Goal: Find contact information: Find contact information

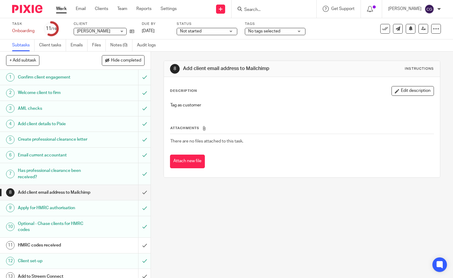
click at [62, 10] on link "Work" at bounding box center [61, 9] width 11 height 6
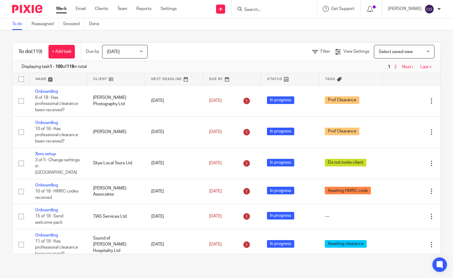
click at [272, 6] on form at bounding box center [276, 9] width 65 height 8
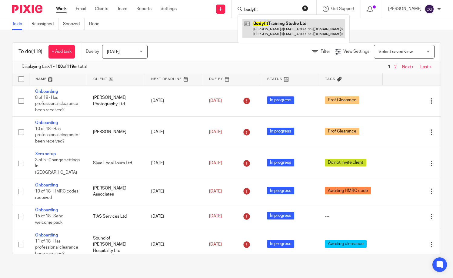
type input "bodyfit"
click at [271, 36] on link at bounding box center [294, 28] width 102 height 19
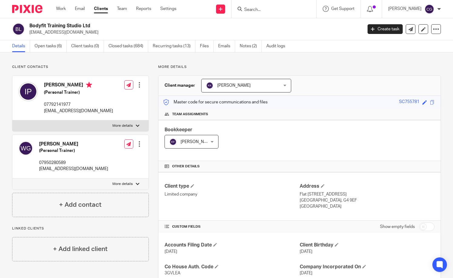
click at [66, 169] on p "grieve14william@gmail.com" at bounding box center [73, 169] width 69 height 6
copy div "grieve14william@gmail.com"
click at [56, 163] on p "07950280589" at bounding box center [73, 163] width 69 height 6
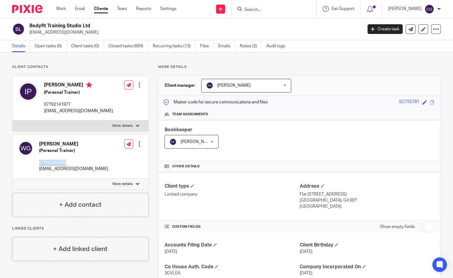
click at [56, 163] on p "07950280589" at bounding box center [73, 163] width 69 height 6
copy p "07950280589"
click at [63, 11] on link "Work" at bounding box center [61, 9] width 10 height 6
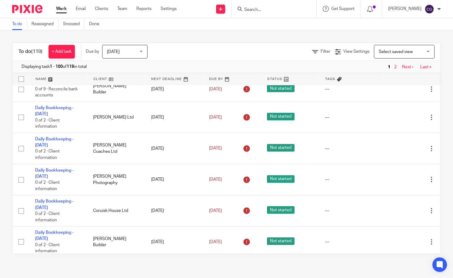
scroll to position [769, 0]
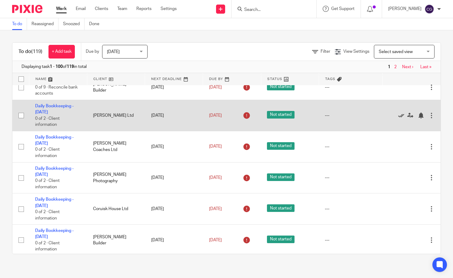
click at [398, 119] on icon at bounding box center [401, 115] width 6 height 6
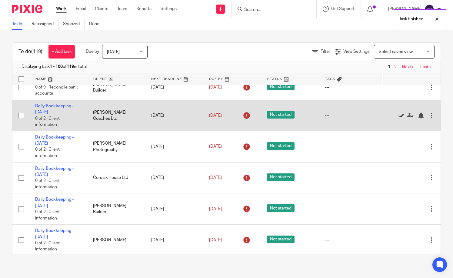
click at [398, 119] on icon at bounding box center [401, 115] width 6 height 6
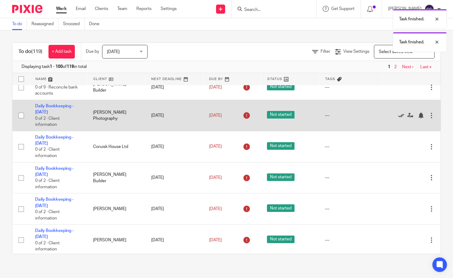
click at [398, 119] on icon at bounding box center [401, 115] width 6 height 6
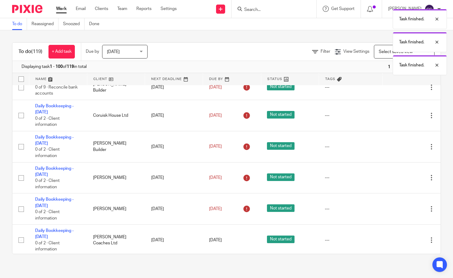
click at [398, 119] on icon at bounding box center [401, 115] width 6 height 6
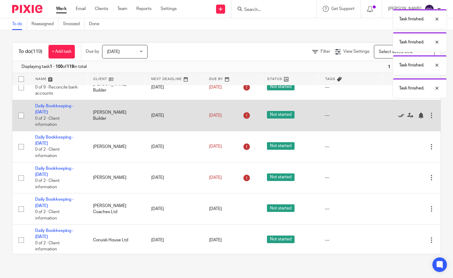
click at [398, 119] on icon at bounding box center [401, 115] width 6 height 6
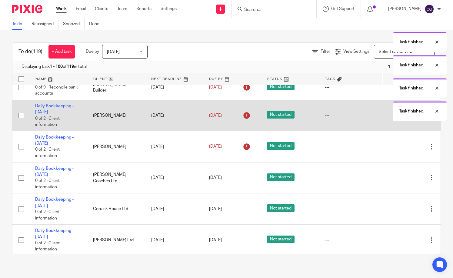
click at [398, 119] on icon at bounding box center [401, 115] width 6 height 6
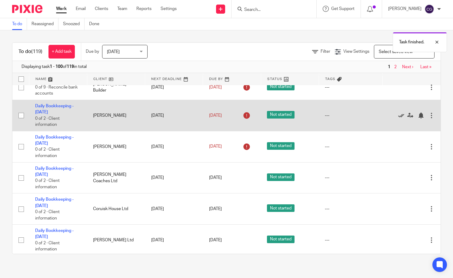
click at [398, 119] on icon at bounding box center [401, 115] width 6 height 6
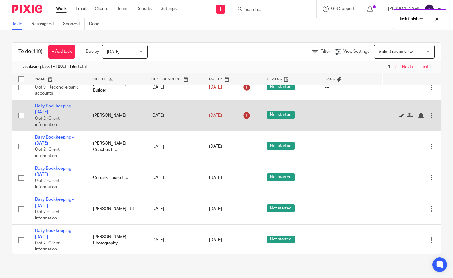
click at [398, 119] on icon at bounding box center [401, 115] width 6 height 6
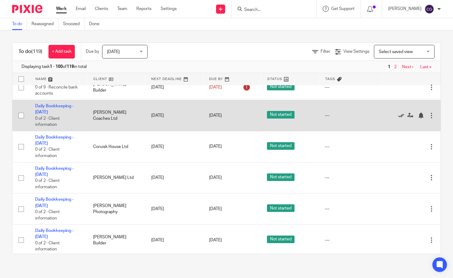
click at [398, 119] on icon at bounding box center [401, 115] width 6 height 6
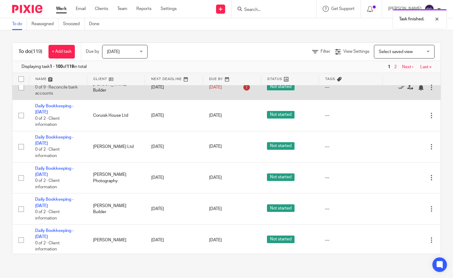
scroll to position [768, 0]
